Goal: Transaction & Acquisition: Purchase product/service

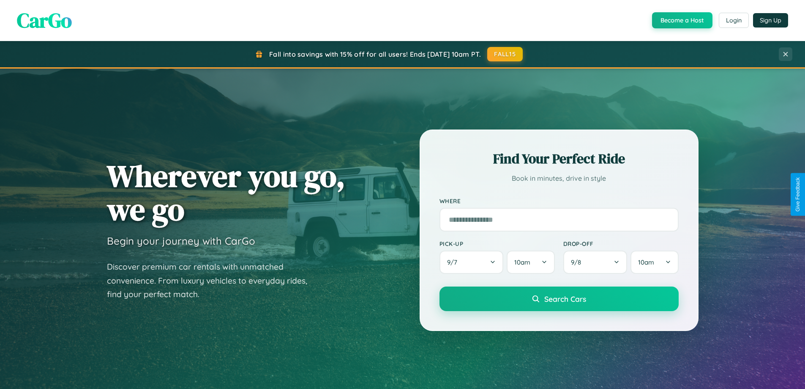
scroll to position [1627, 0]
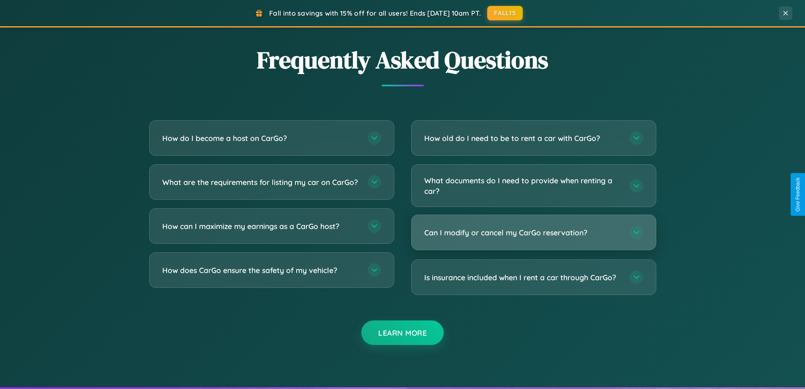
click at [534, 232] on h3 "Can I modify or cancel my CarGo reservation?" at bounding box center [523, 232] width 197 height 11
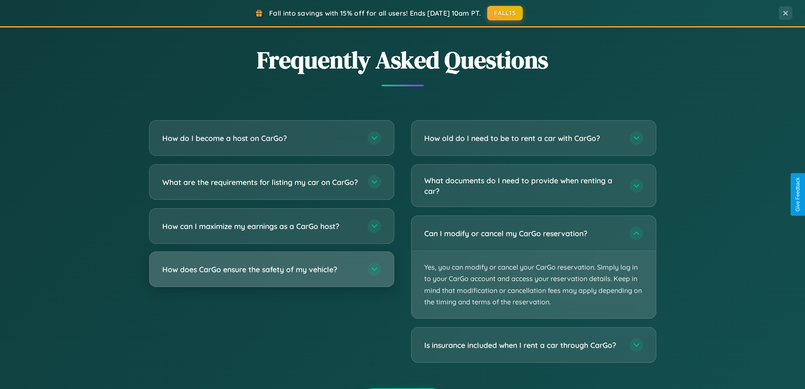
click at [271, 274] on h3 "How does CarGo ensure the safety of my vehicle?" at bounding box center [260, 269] width 197 height 11
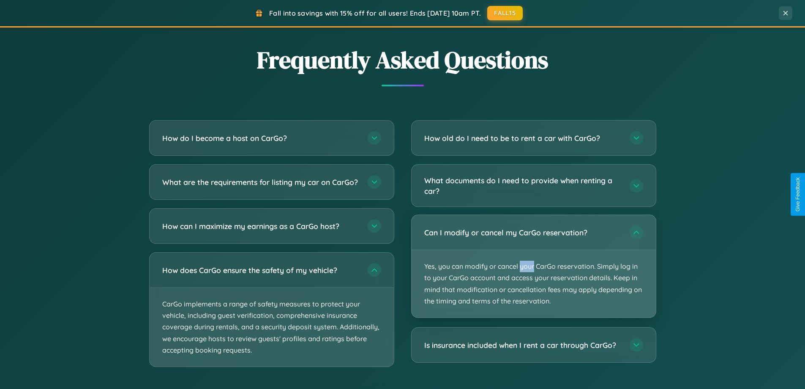
click at [534, 266] on p "Yes, you can modify or cancel your CarGo reservation. Simply log in to your Car…" at bounding box center [534, 283] width 244 height 67
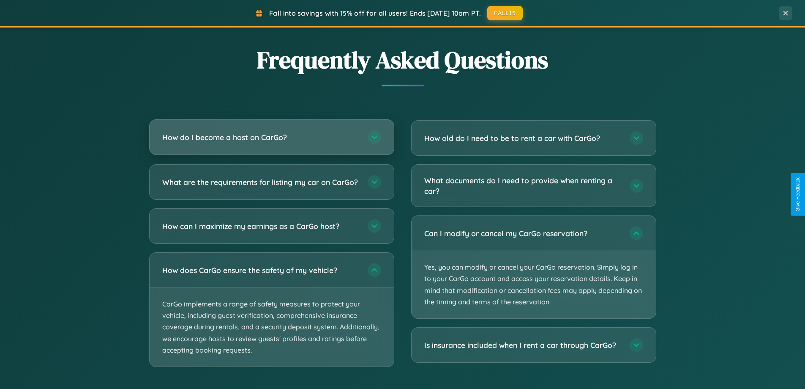
click at [271, 138] on h3 "How do I become a host on CarGo?" at bounding box center [260, 137] width 197 height 11
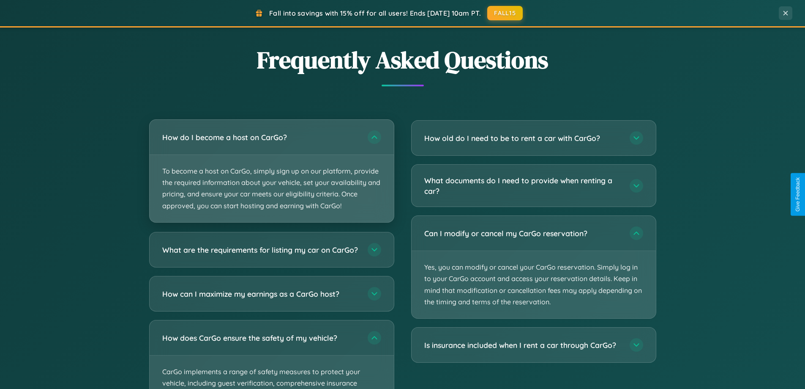
click at [271, 170] on p "To become a host on CarGo, simply sign up on our platform, provide the required…" at bounding box center [272, 188] width 244 height 67
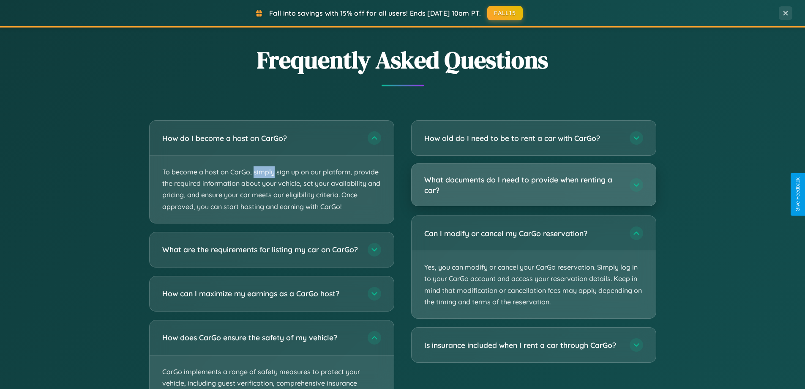
click at [534, 185] on h3 "What documents do I need to provide when renting a car?" at bounding box center [523, 184] width 197 height 21
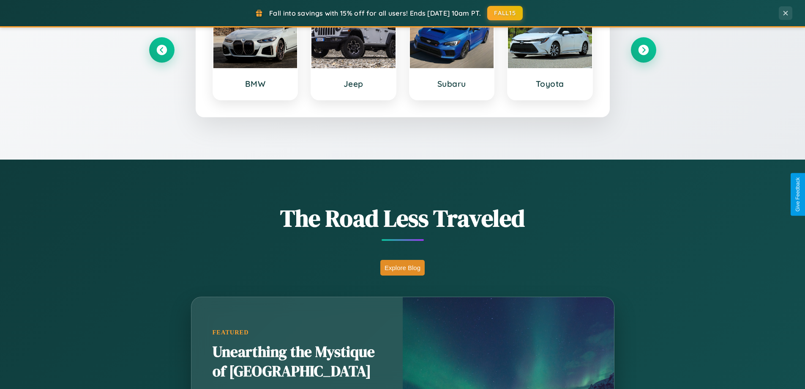
scroll to position [25, 0]
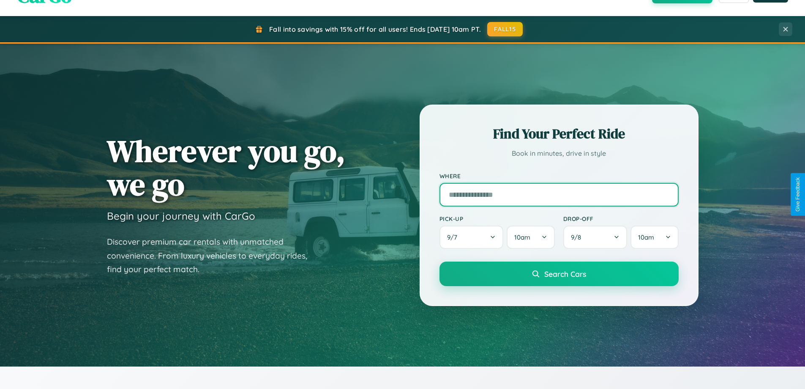
click at [559, 194] on input "text" at bounding box center [559, 195] width 239 height 24
type input "**********"
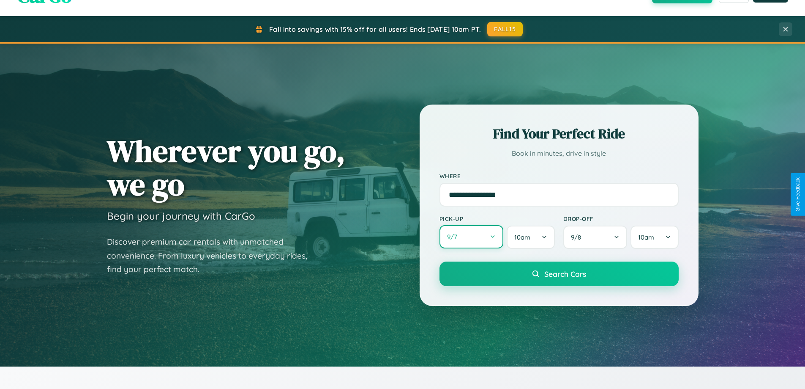
click at [471, 237] on button "9 / 7" at bounding box center [472, 236] width 64 height 23
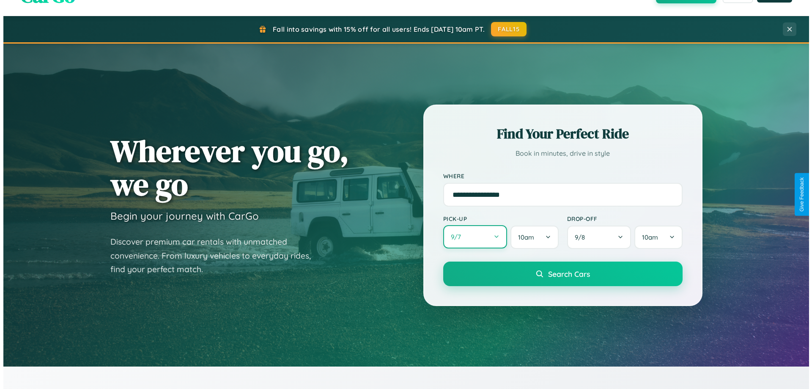
select select "*"
select select "****"
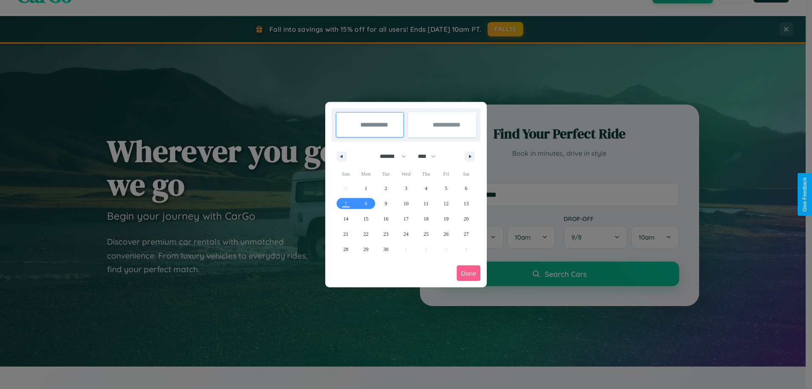
click at [389, 156] on select "******* ******** ***** ***** *** **** **** ****** ********* ******* ******** **…" at bounding box center [391, 156] width 36 height 14
click at [345, 218] on span "14" at bounding box center [345, 218] width 5 height 15
type input "**********"
click at [345, 233] on span "21" at bounding box center [345, 233] width 5 height 15
type input "**********"
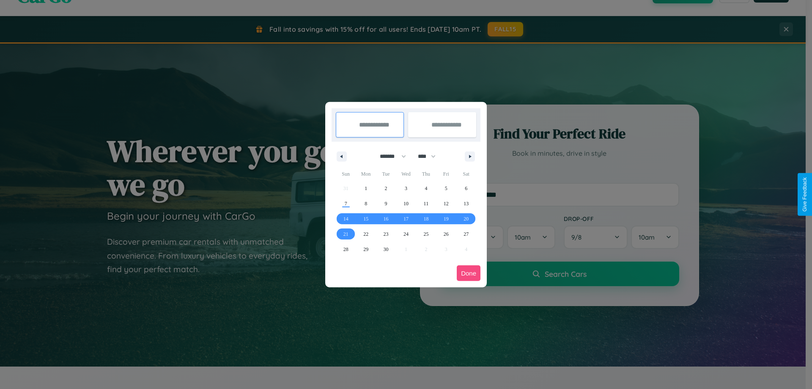
click at [468, 273] on button "Done" at bounding box center [469, 273] width 24 height 16
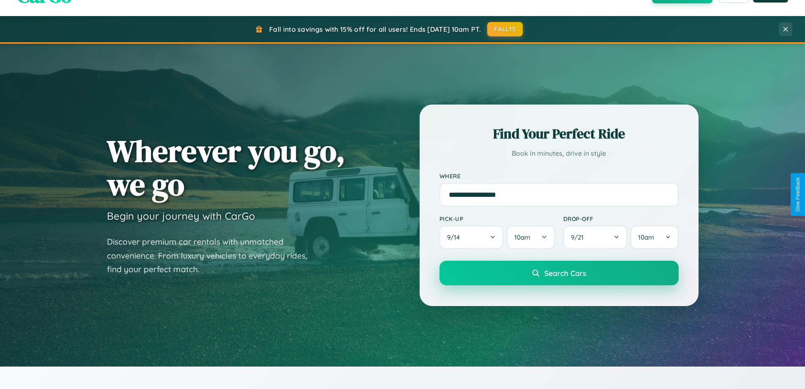
click at [559, 273] on span "Search Cars" at bounding box center [566, 272] width 42 height 9
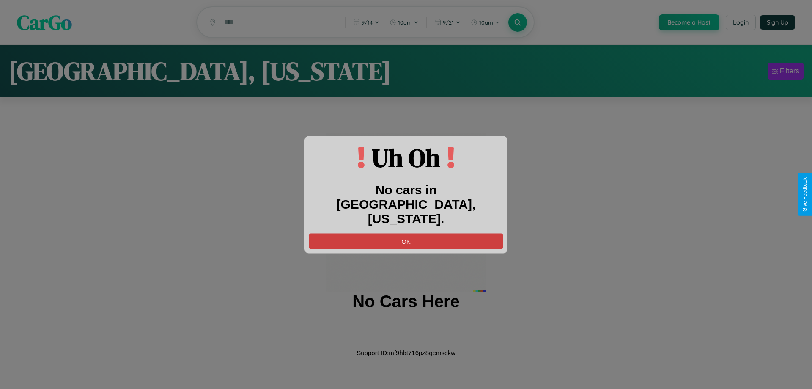
click at [406, 233] on button "OK" at bounding box center [406, 241] width 195 height 16
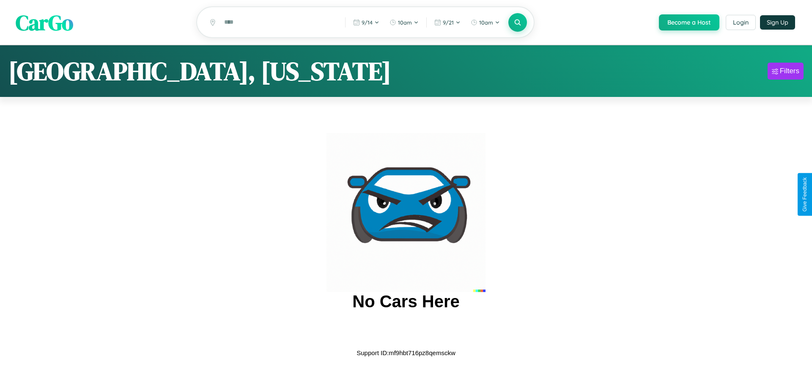
click at [44, 22] on span "CarGo" at bounding box center [45, 22] width 58 height 29
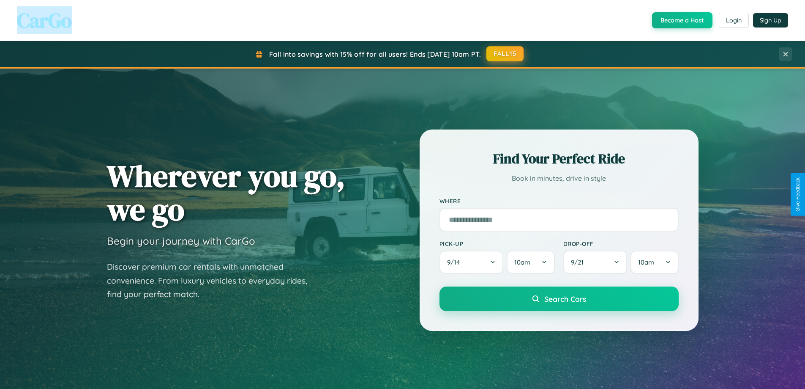
click at [506, 54] on button "FALL15" at bounding box center [505, 53] width 37 height 15
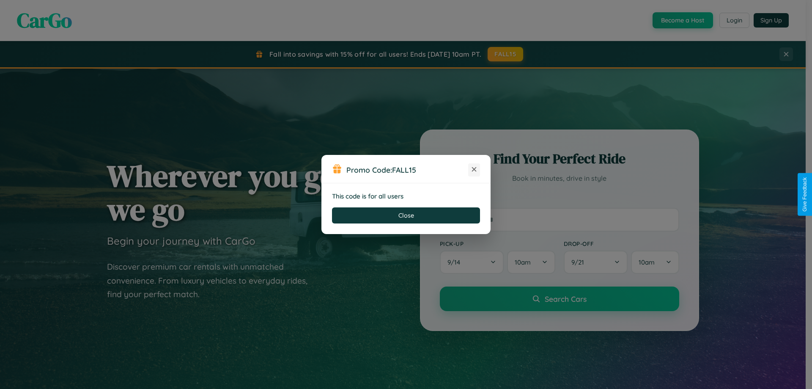
click at [474, 170] on icon at bounding box center [474, 169] width 8 height 8
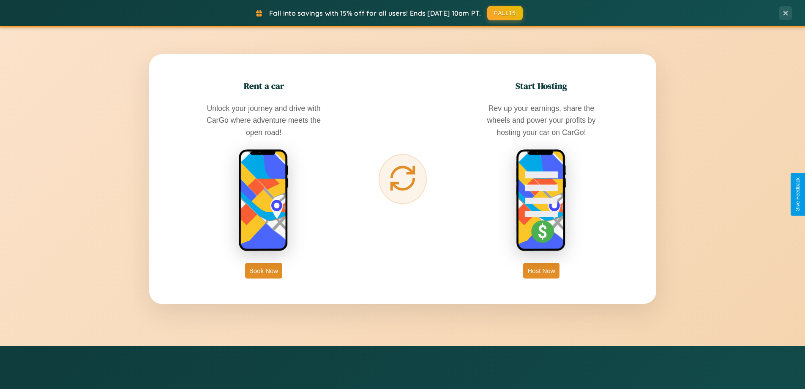
scroll to position [1359, 0]
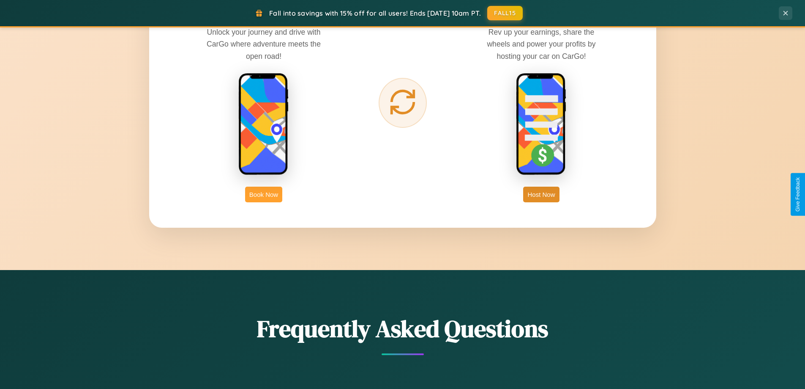
click at [264, 194] on button "Book Now" at bounding box center [263, 194] width 37 height 16
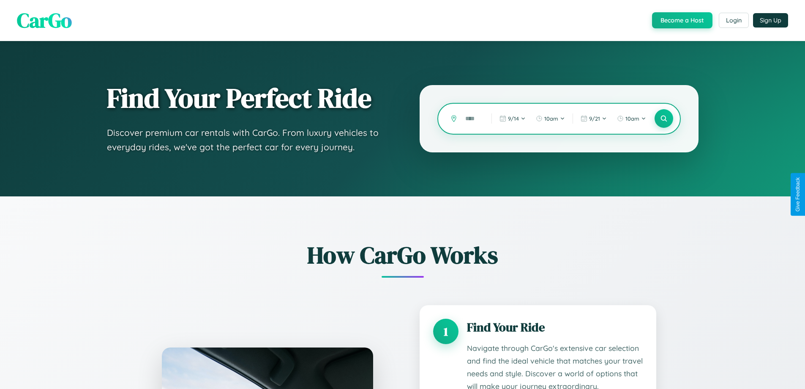
click at [472, 118] on input "text" at bounding box center [472, 118] width 22 height 15
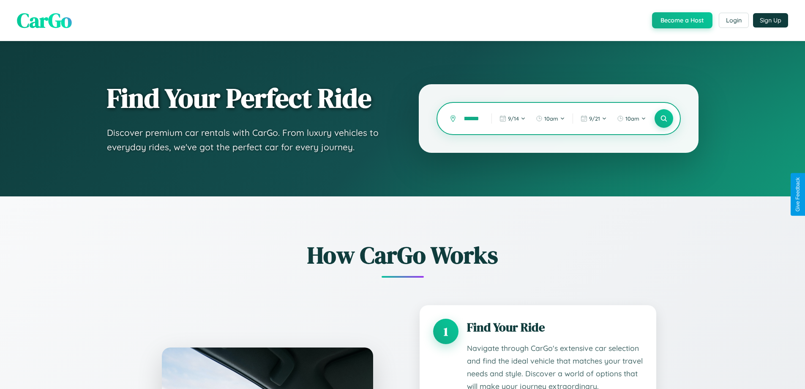
scroll to position [0, 15]
type input "*********"
click at [664, 118] on icon at bounding box center [664, 119] width 8 height 8
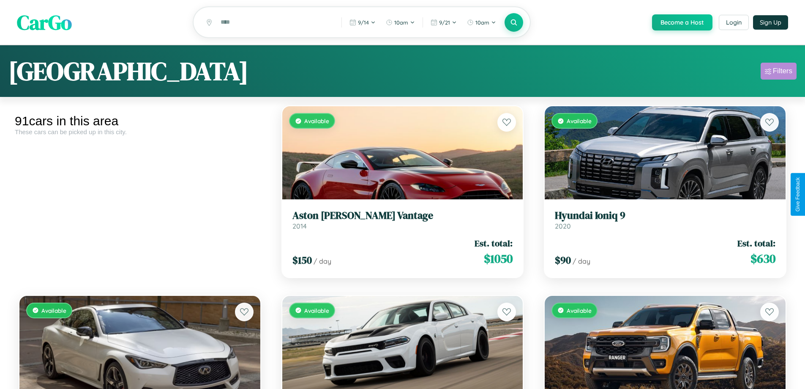
click at [779, 72] on div "Filters" at bounding box center [782, 71] width 19 height 8
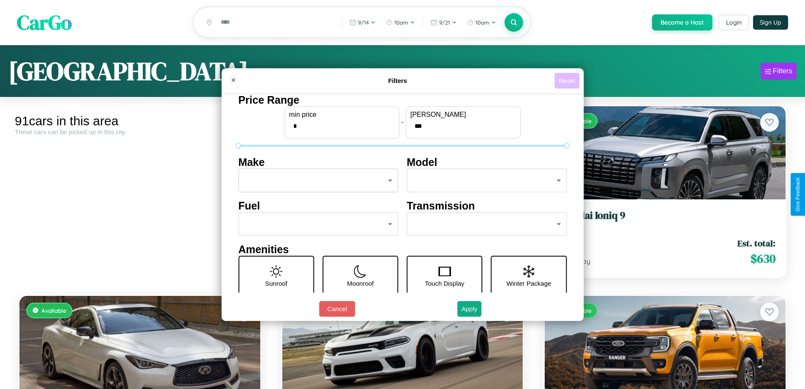
click at [568, 80] on button "Reset" at bounding box center [567, 81] width 25 height 16
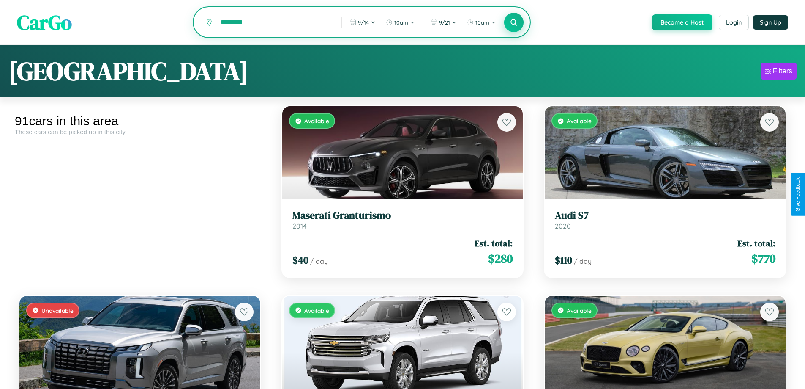
type input "*********"
click at [514, 23] on icon at bounding box center [514, 22] width 8 height 8
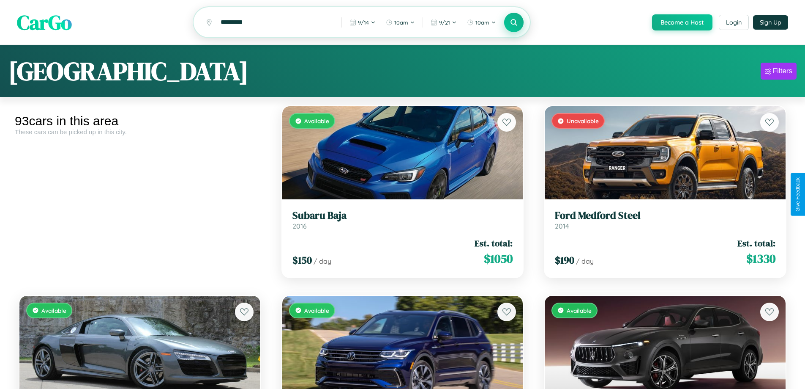
scroll to position [1255, 0]
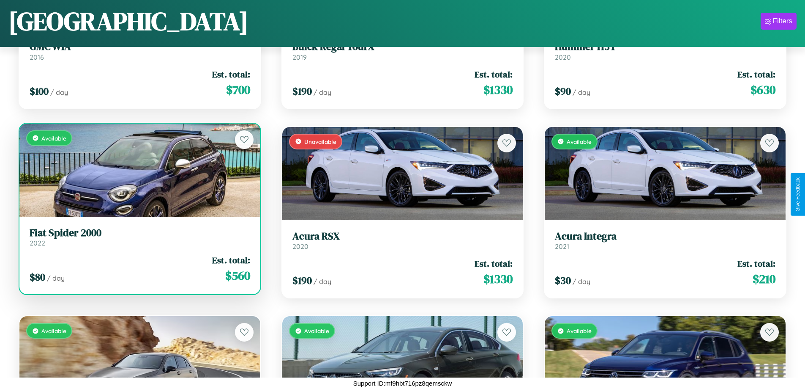
click at [139, 237] on h3 "Fiat Spider 2000" at bounding box center [140, 233] width 221 height 12
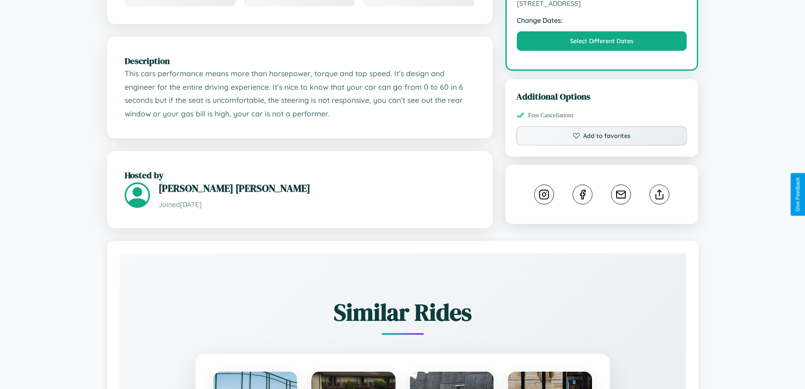
scroll to position [278, 0]
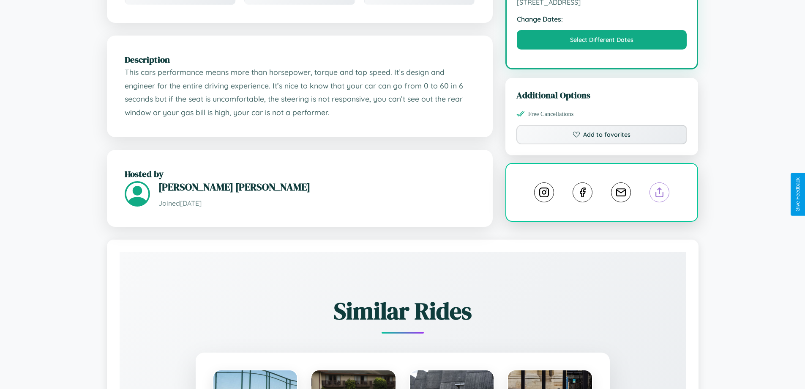
click at [660, 194] on line at bounding box center [660, 191] width 0 height 6
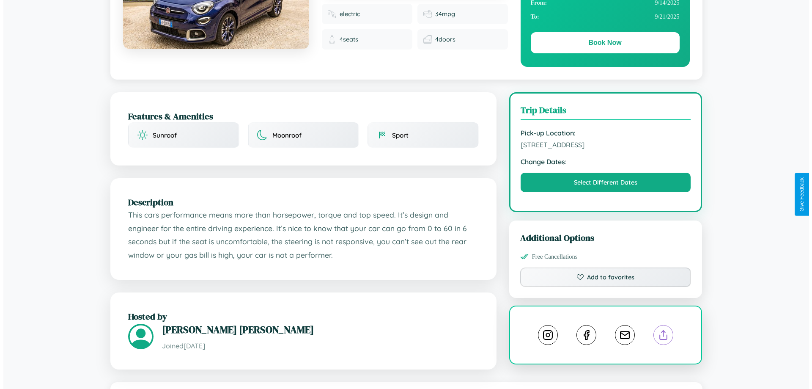
scroll to position [0, 0]
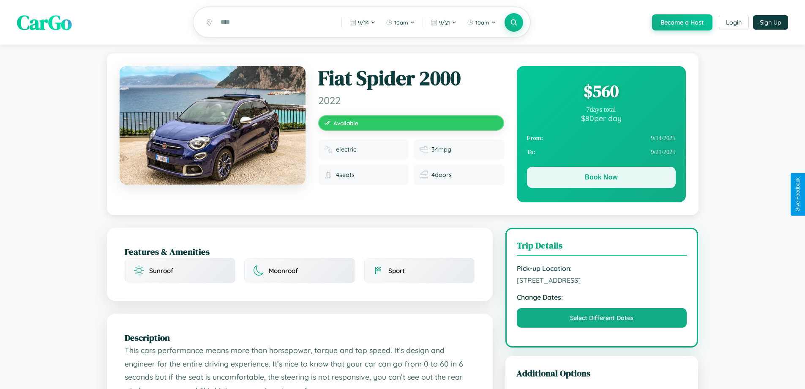
click at [601, 178] on button "Book Now" at bounding box center [601, 177] width 149 height 21
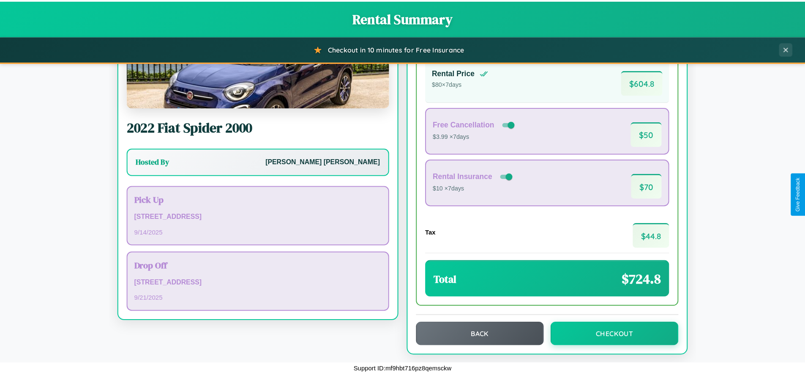
scroll to position [58, 0]
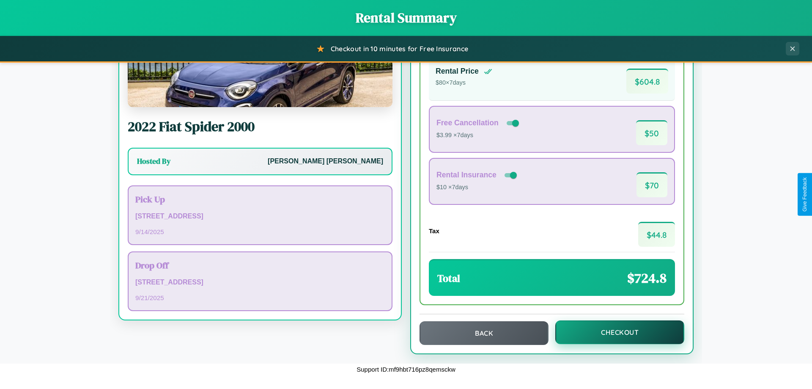
click at [614, 332] on button "Checkout" at bounding box center [619, 332] width 129 height 24
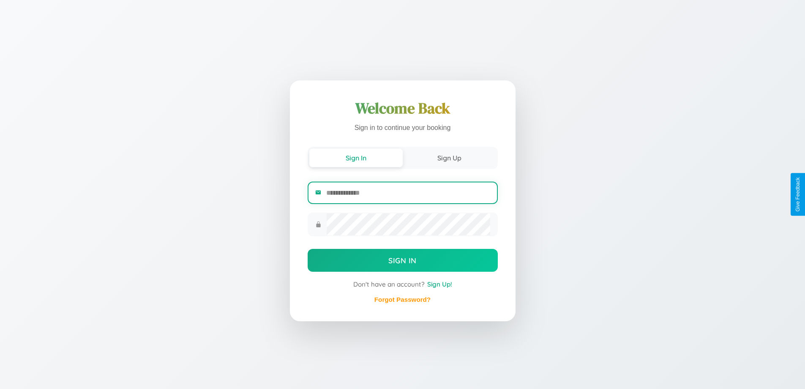
click at [408, 192] on input "email" at bounding box center [408, 192] width 164 height 21
type input "**********"
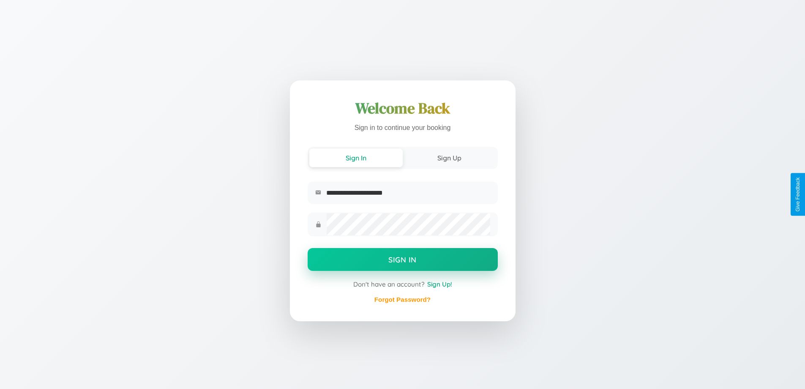
click at [403, 260] on button "Sign In" at bounding box center [403, 259] width 190 height 23
